Goal: Find specific fact: Find specific fact

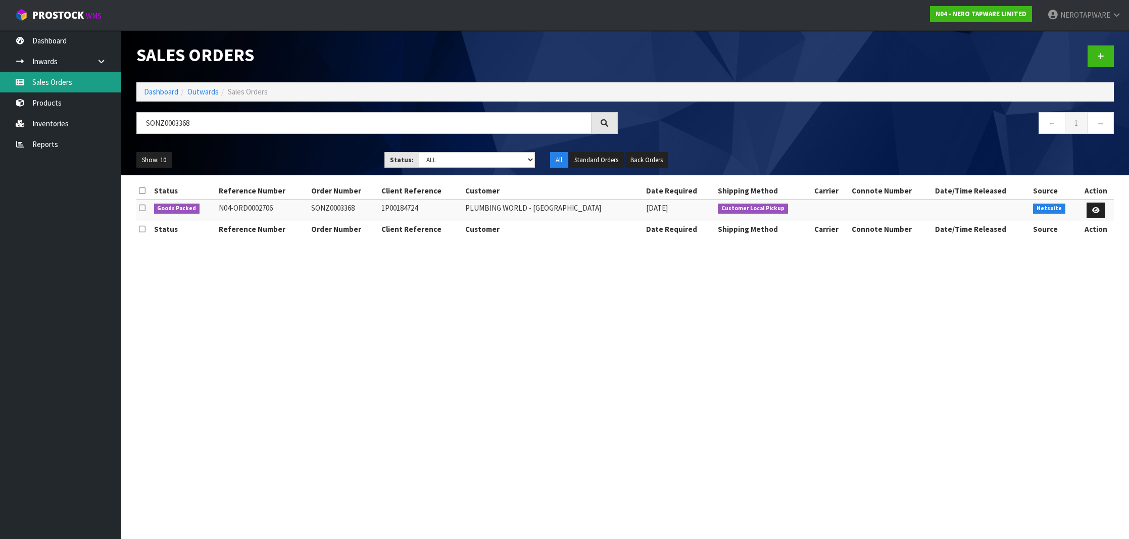
scroll to position [1, 0]
click at [50, 82] on link "Sales Orders" at bounding box center [60, 82] width 121 height 21
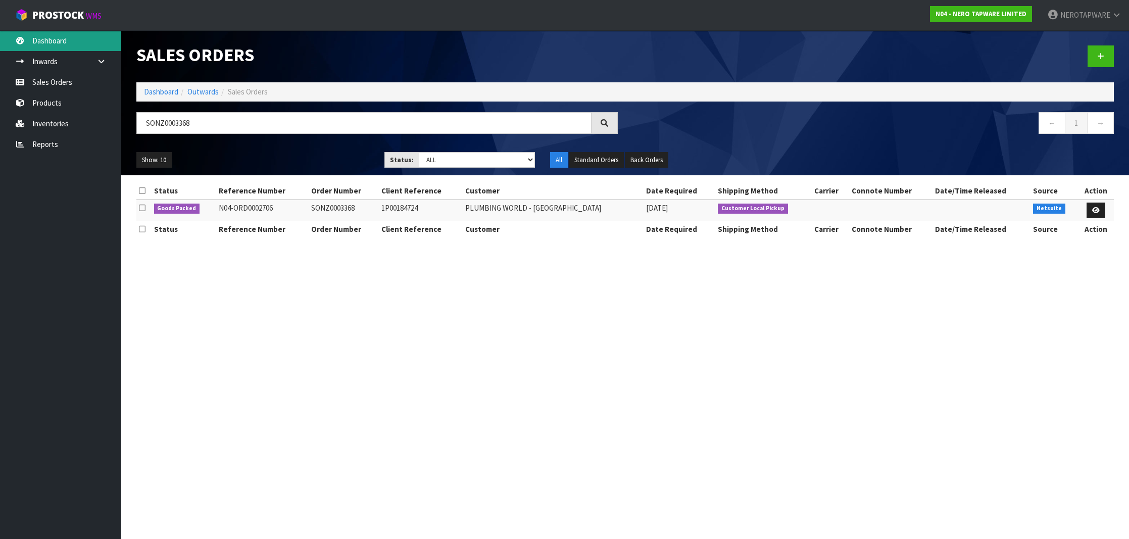
click at [52, 46] on link "Dashboard" at bounding box center [60, 40] width 121 height 21
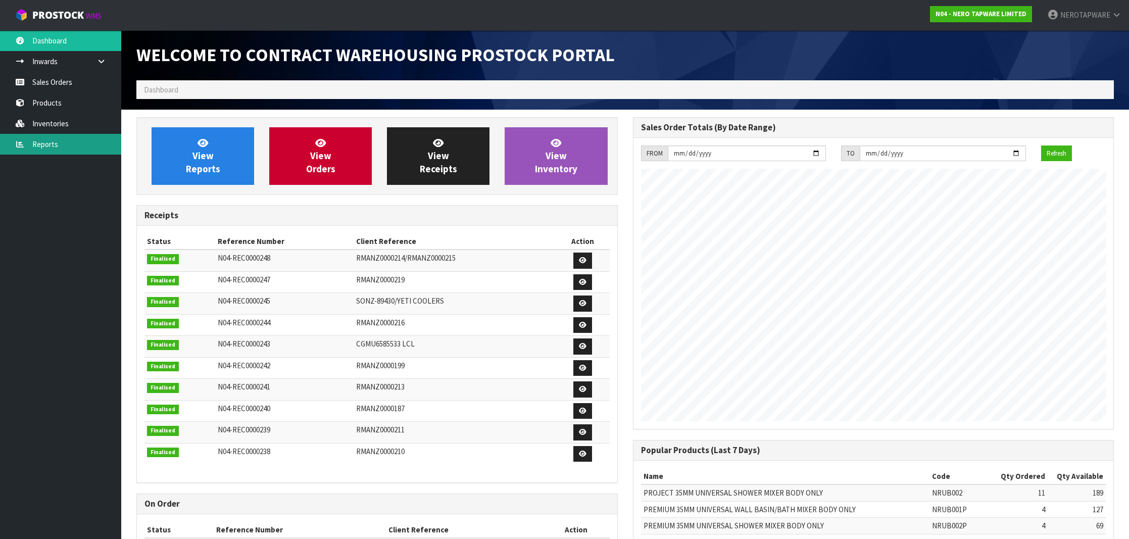
click at [65, 137] on link "Reports" at bounding box center [60, 144] width 121 height 21
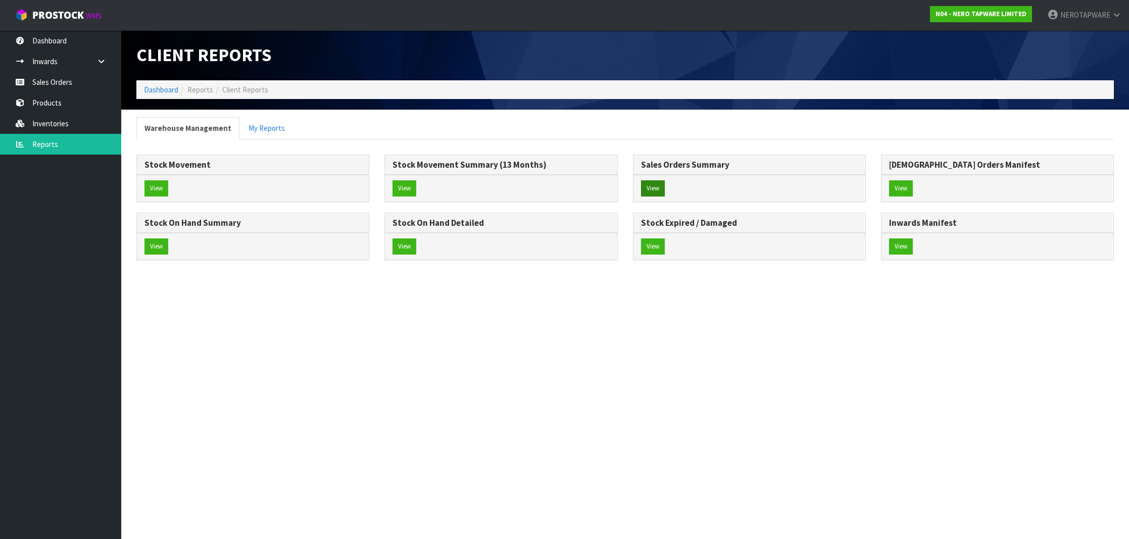
click at [650, 193] on button "View" at bounding box center [653, 188] width 24 height 16
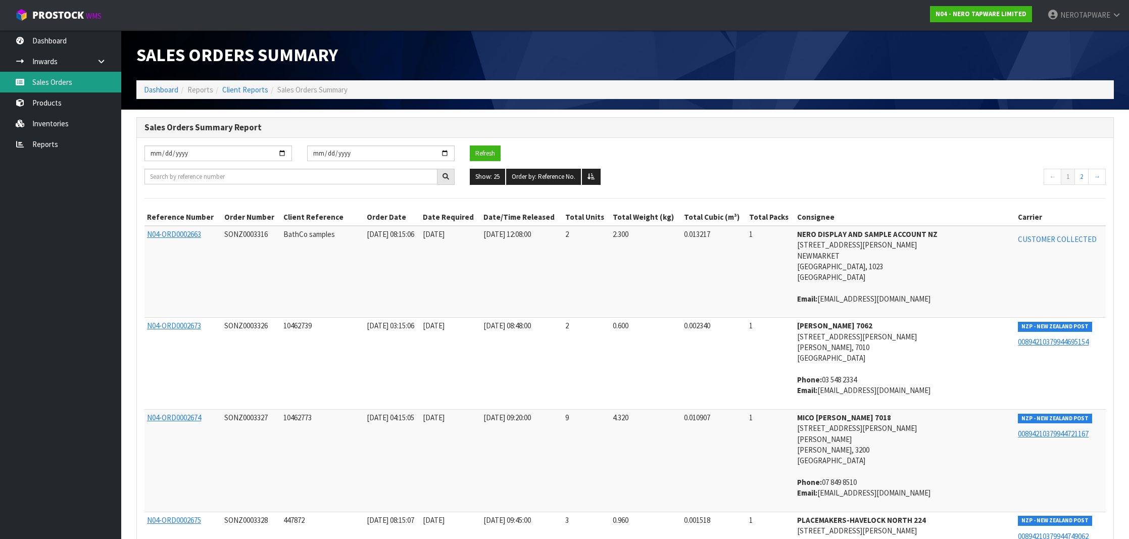
click at [48, 82] on link "Sales Orders" at bounding box center [60, 82] width 121 height 21
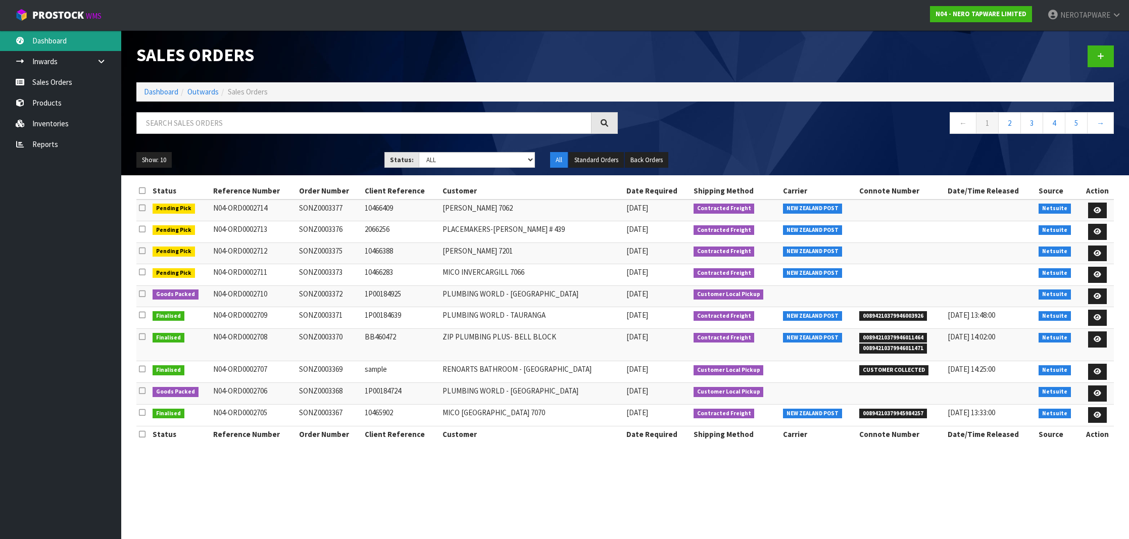
click at [53, 43] on link "Dashboard" at bounding box center [60, 40] width 121 height 21
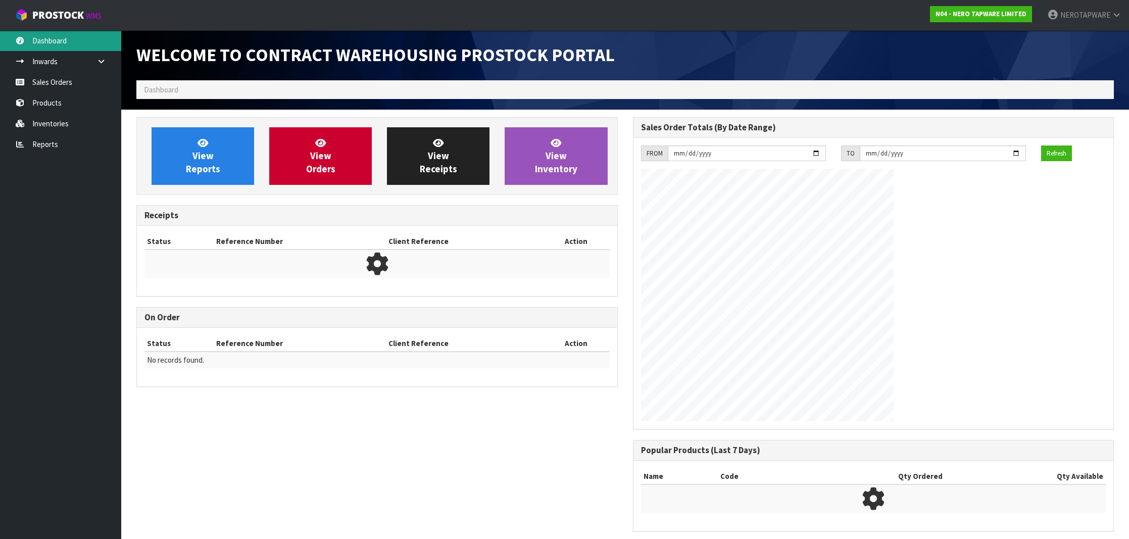
scroll to position [557, 496]
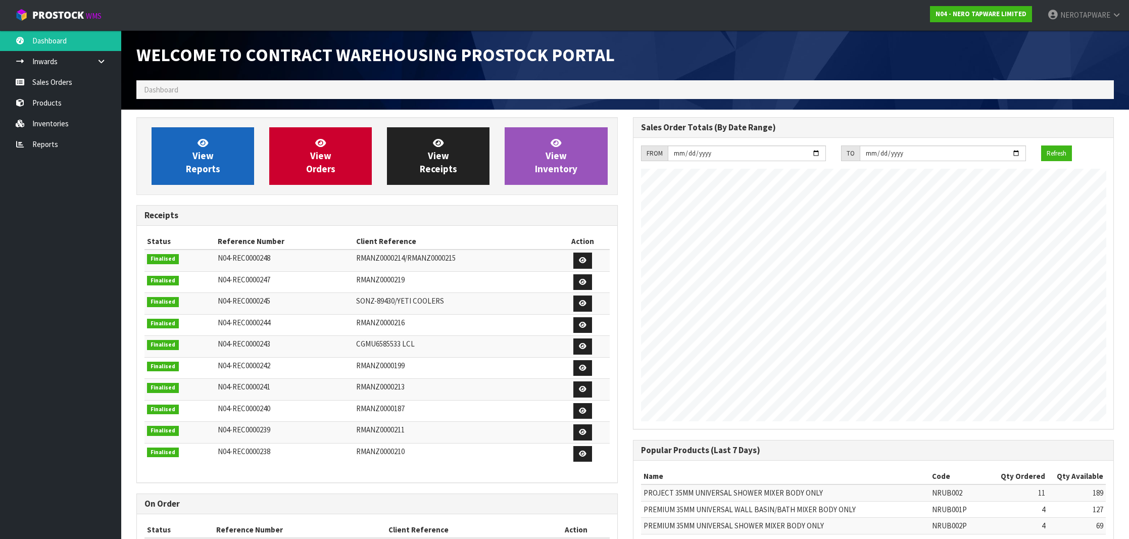
click at [213, 154] on span "View Reports" at bounding box center [203, 156] width 34 height 38
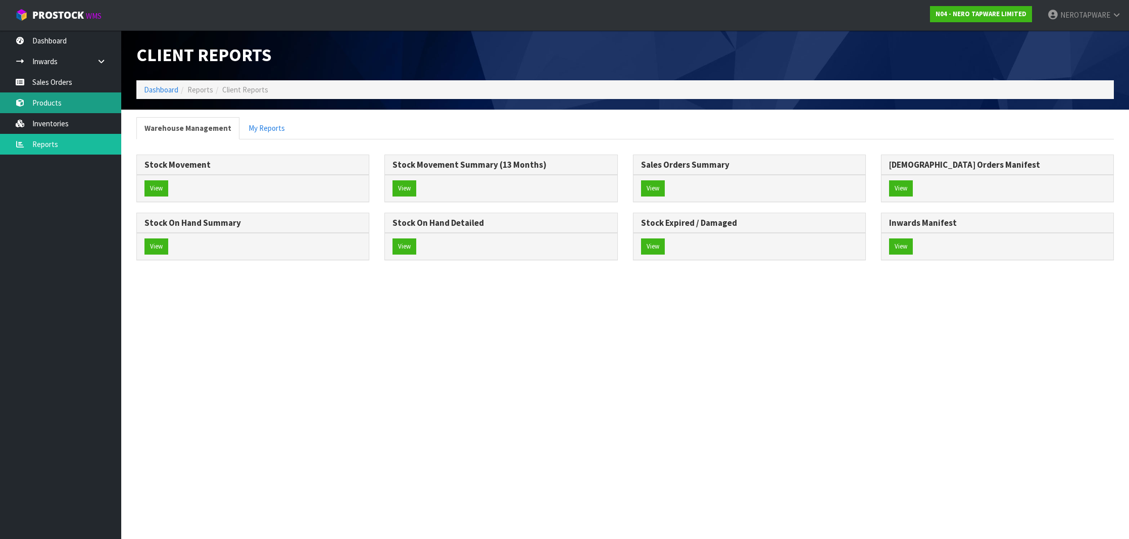
click at [68, 108] on link "Products" at bounding box center [60, 102] width 121 height 21
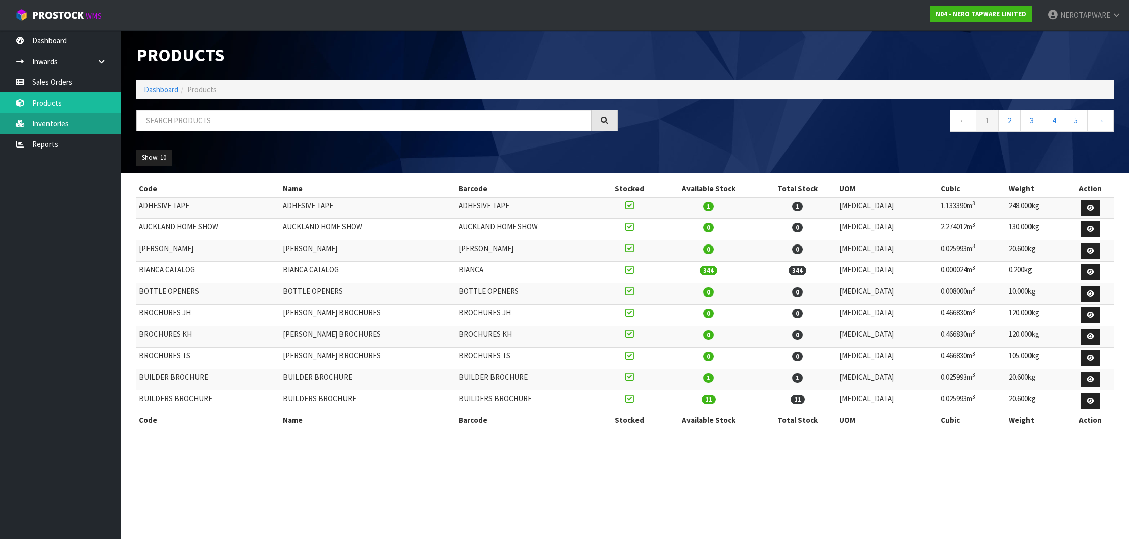
click at [58, 121] on link "Inventories" at bounding box center [60, 123] width 121 height 21
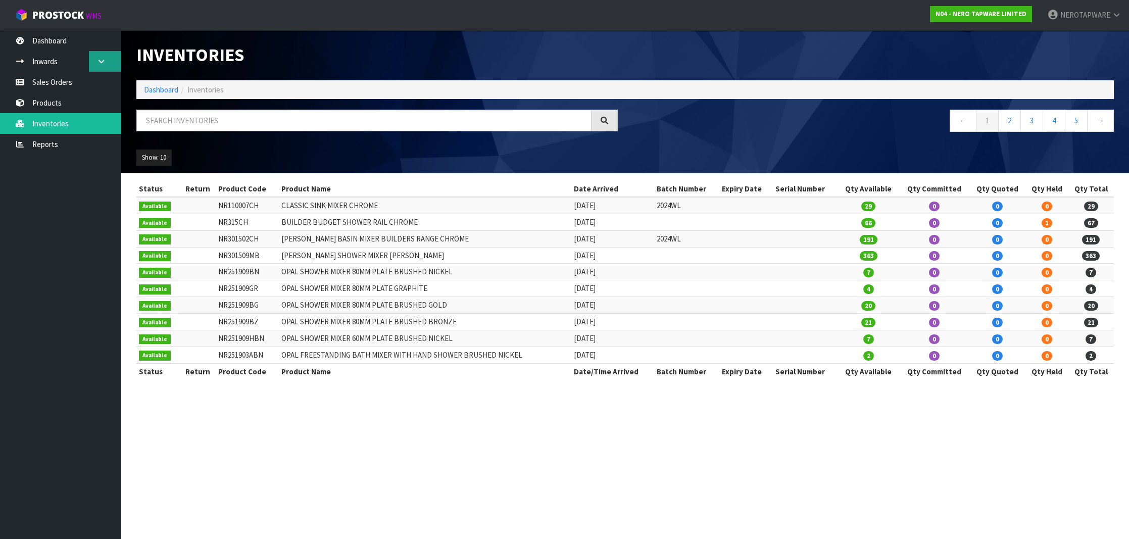
click at [97, 62] on icon at bounding box center [101, 62] width 10 height 8
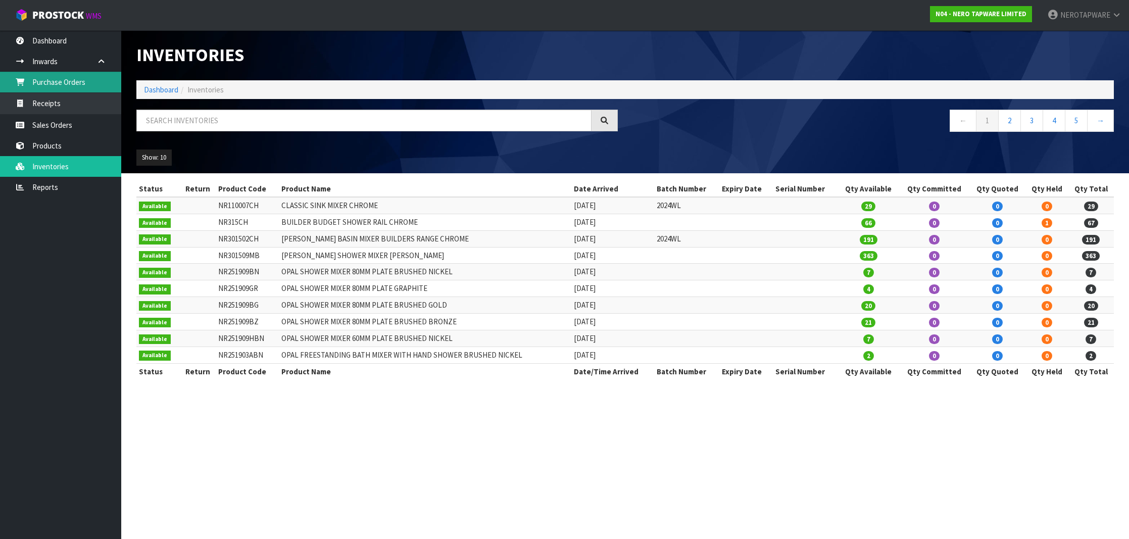
click at [82, 87] on link "Purchase Orders" at bounding box center [60, 82] width 121 height 21
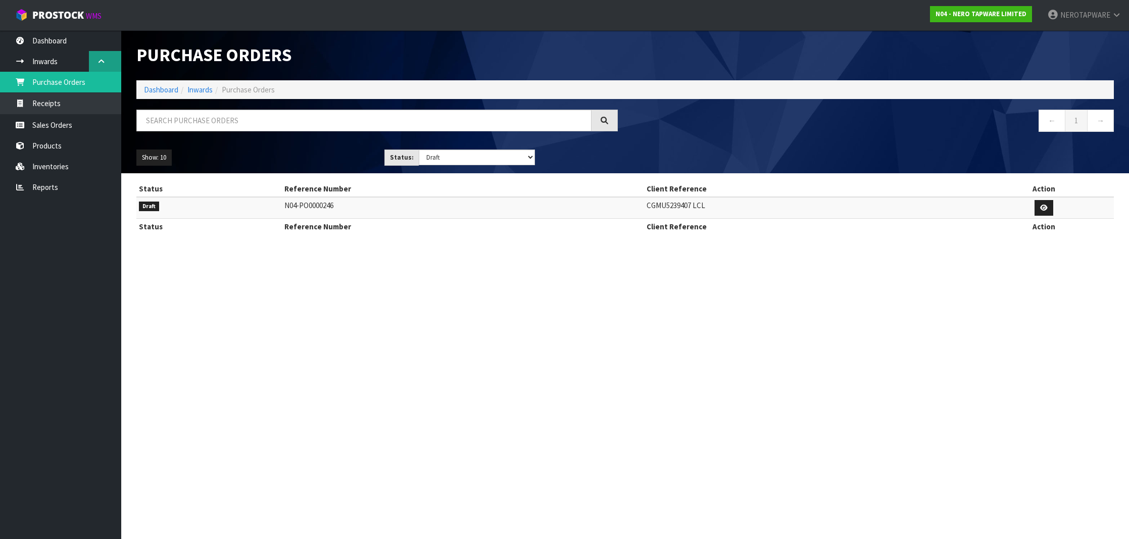
scroll to position [0, 1]
click at [92, 61] on link at bounding box center [105, 61] width 32 height 21
click at [67, 83] on link "Sales Orders" at bounding box center [60, 82] width 121 height 21
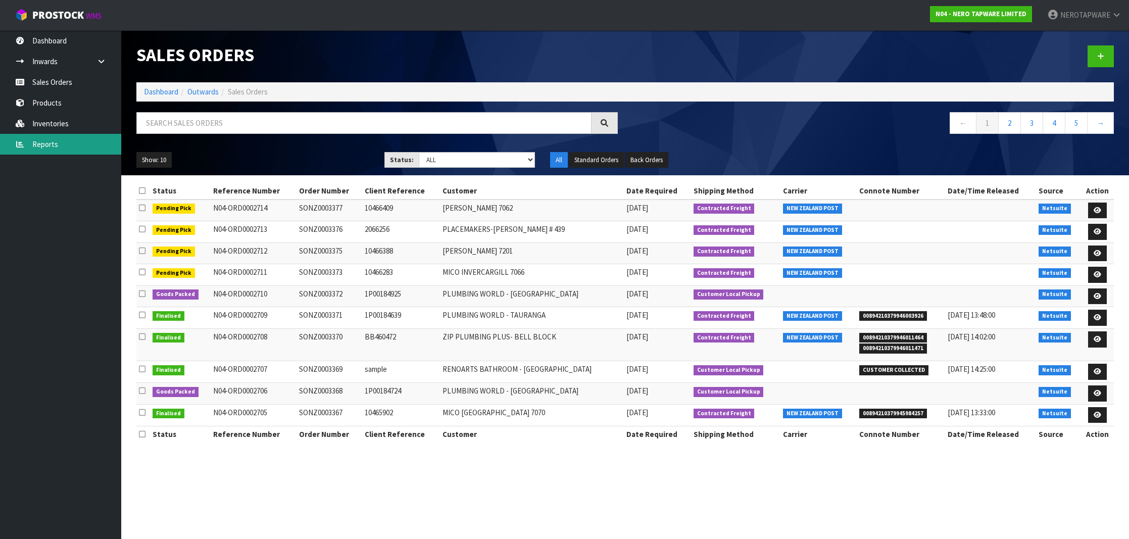
click at [61, 146] on link "Reports" at bounding box center [60, 144] width 121 height 21
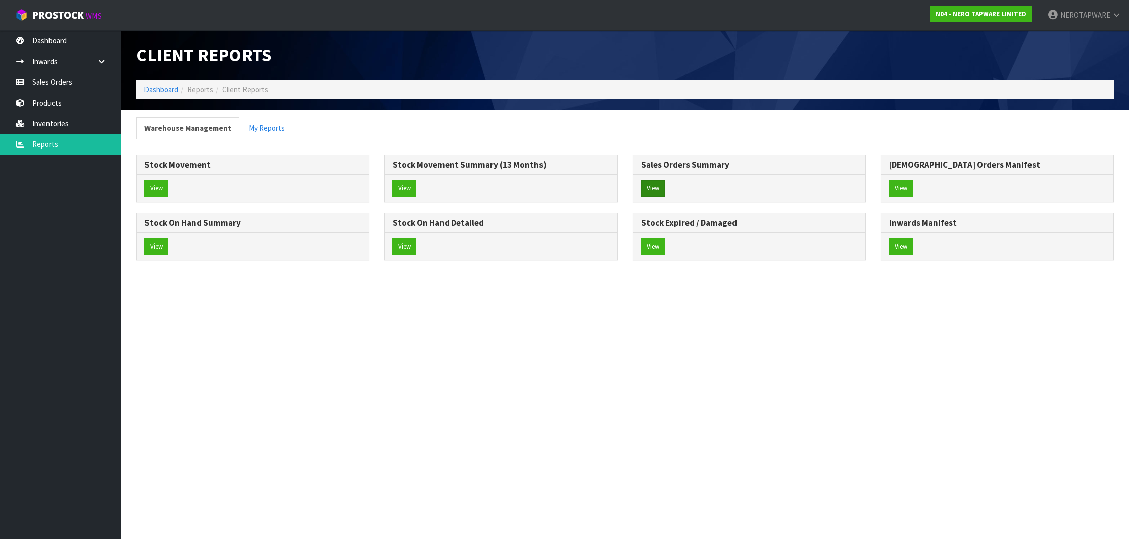
click at [646, 189] on button "View" at bounding box center [653, 188] width 24 height 16
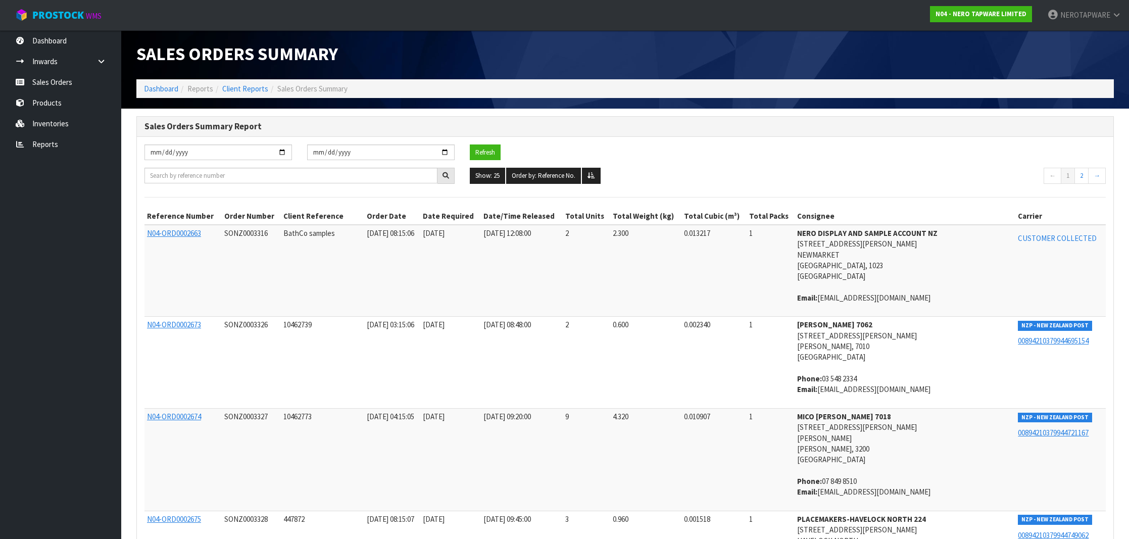
scroll to position [3, 0]
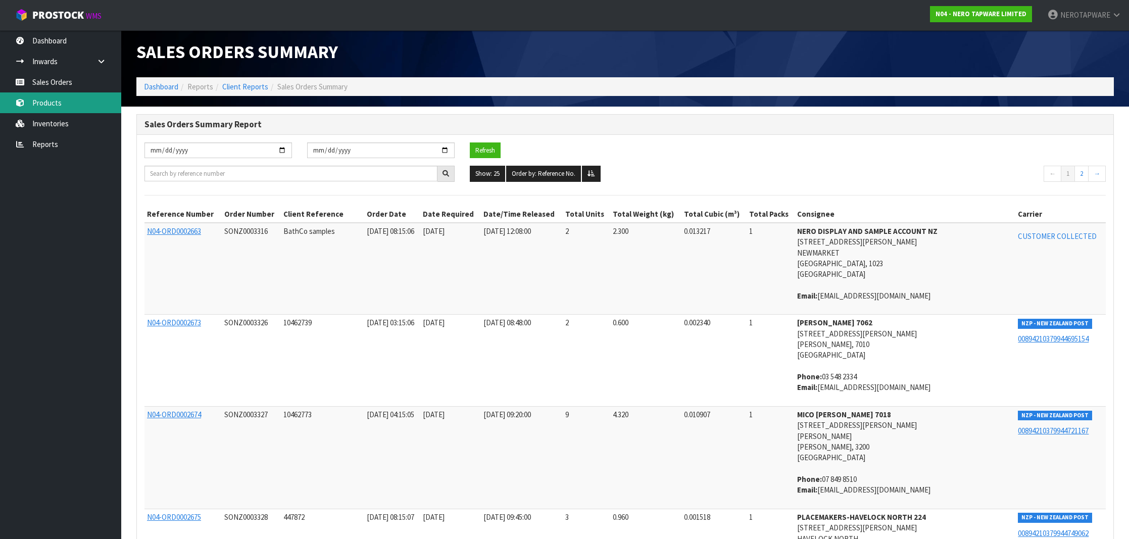
click at [65, 92] on link "Products" at bounding box center [60, 102] width 121 height 21
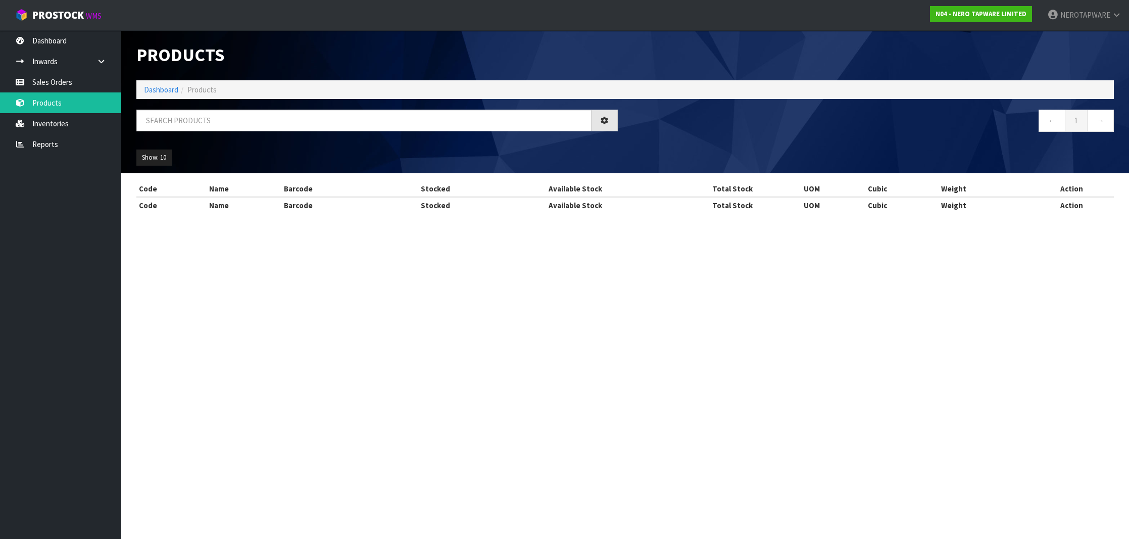
click at [66, 86] on div "Products Import Products Drop file here to import csv template Dashboard Produc…" at bounding box center [564, 115] width 1129 height 231
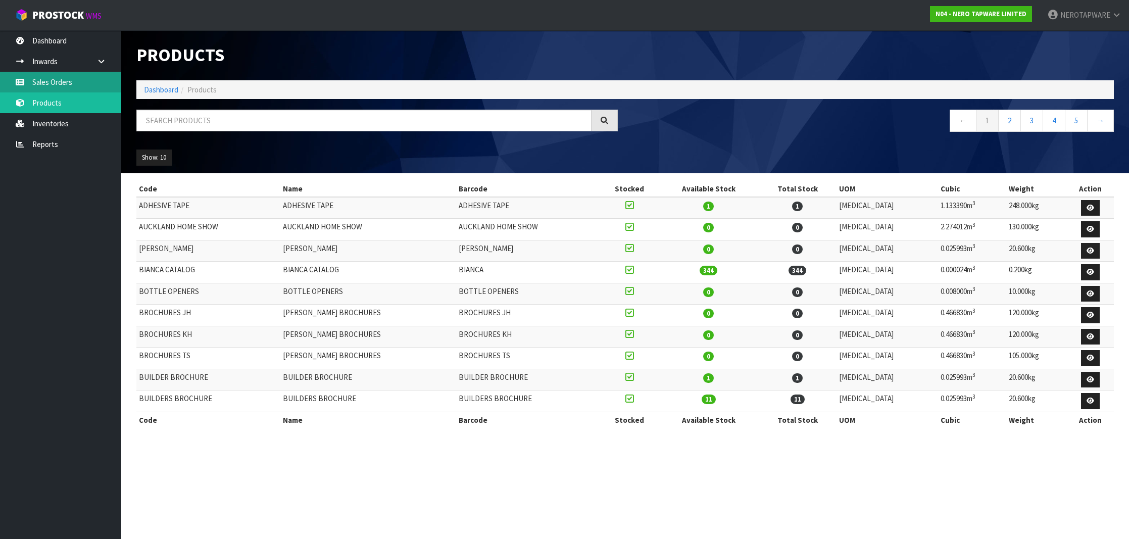
click at [67, 83] on link "Sales Orders" at bounding box center [60, 82] width 121 height 21
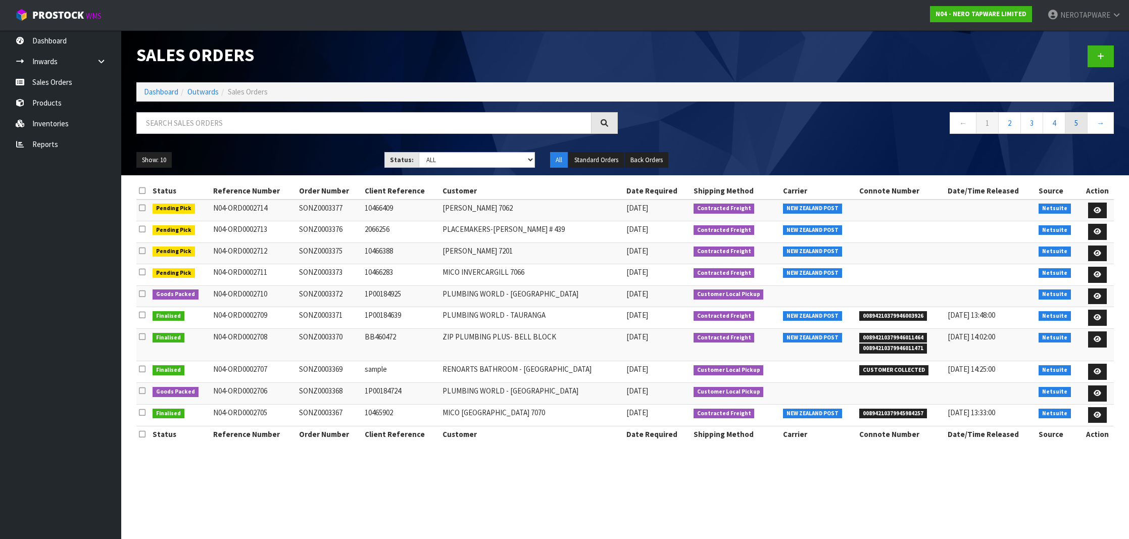
click at [1082, 129] on link "5" at bounding box center [1075, 123] width 23 height 22
click at [1082, 129] on link "7" at bounding box center [1075, 123] width 23 height 22
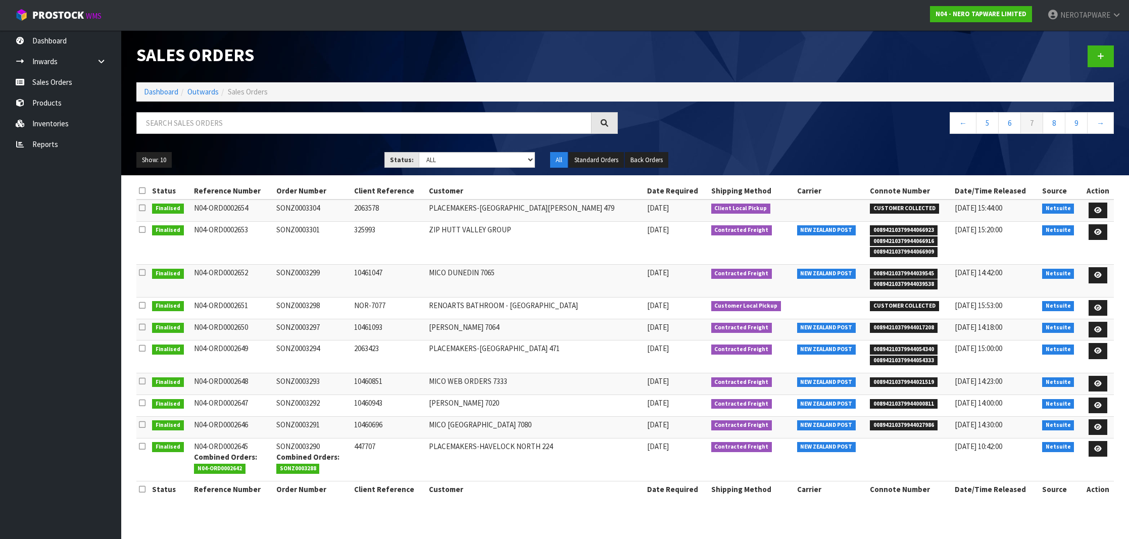
click at [894, 231] on span "00894210379944066923" at bounding box center [904, 230] width 68 height 10
copy span "00894210379944066923"
click at [316, 232] on td "SONZ0003301" at bounding box center [313, 242] width 78 height 43
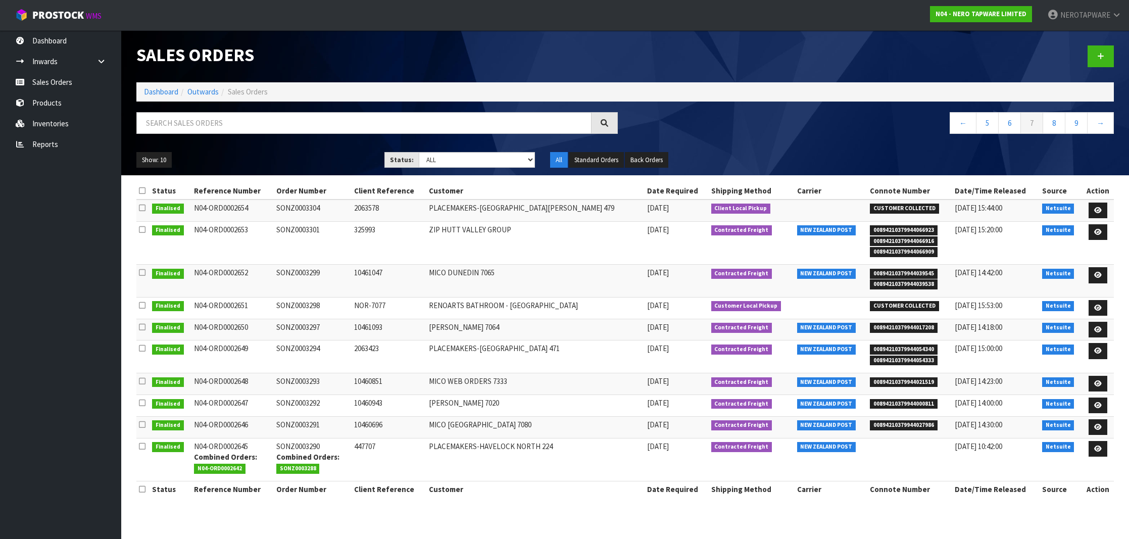
click at [316, 232] on td "SONZ0003301" at bounding box center [313, 242] width 78 height 43
copy td "SONZ0003301"
click at [306, 230] on td "SONZ0003301" at bounding box center [313, 242] width 78 height 43
click at [900, 273] on span "00894210379944039545" at bounding box center [904, 274] width 68 height 10
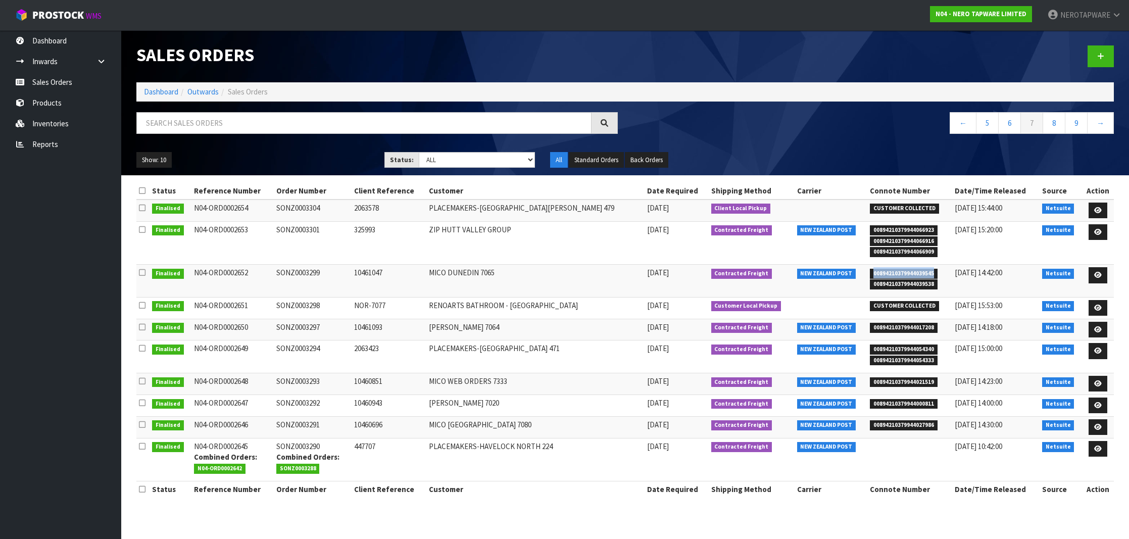
click at [900, 273] on span "00894210379944039545" at bounding box center [904, 274] width 68 height 10
copy span "00894210379944039545"
click at [327, 274] on td "SONZ0003299" at bounding box center [313, 281] width 78 height 32
copy td "SONZ0003299"
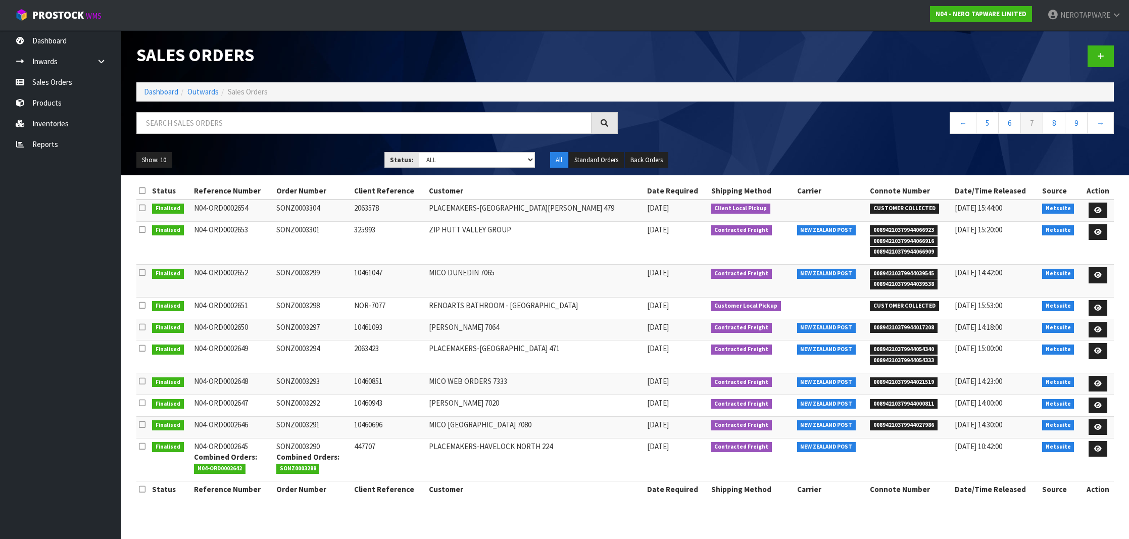
click at [890, 326] on span "00894210379944017208" at bounding box center [904, 328] width 68 height 10
copy span "00894210379944017208"
click at [303, 325] on td "SONZ0003297" at bounding box center [313, 330] width 78 height 22
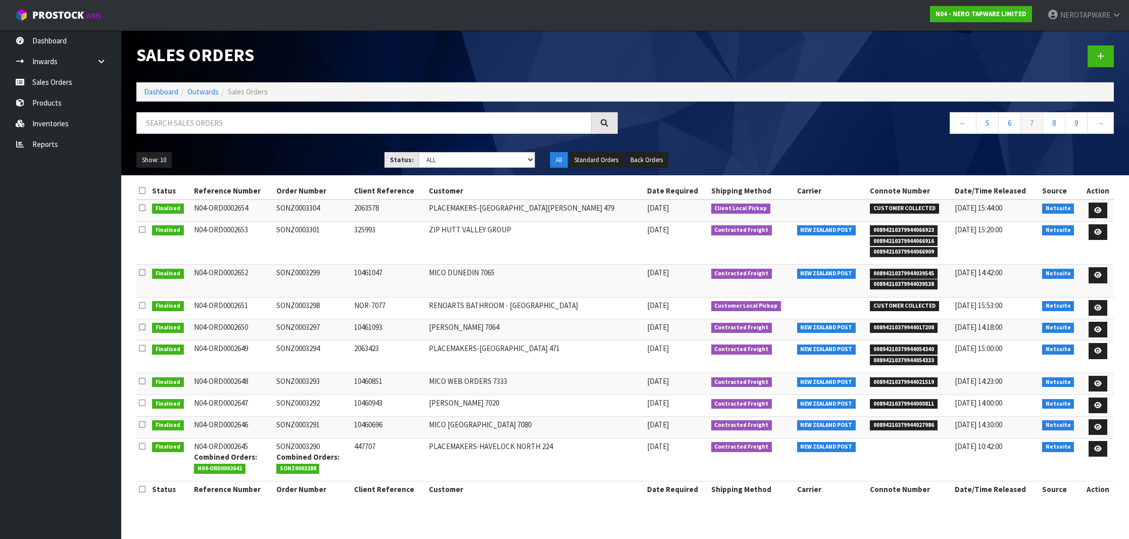
copy td "SONZ0003297"
